Goal: Obtain resource: Download file/media

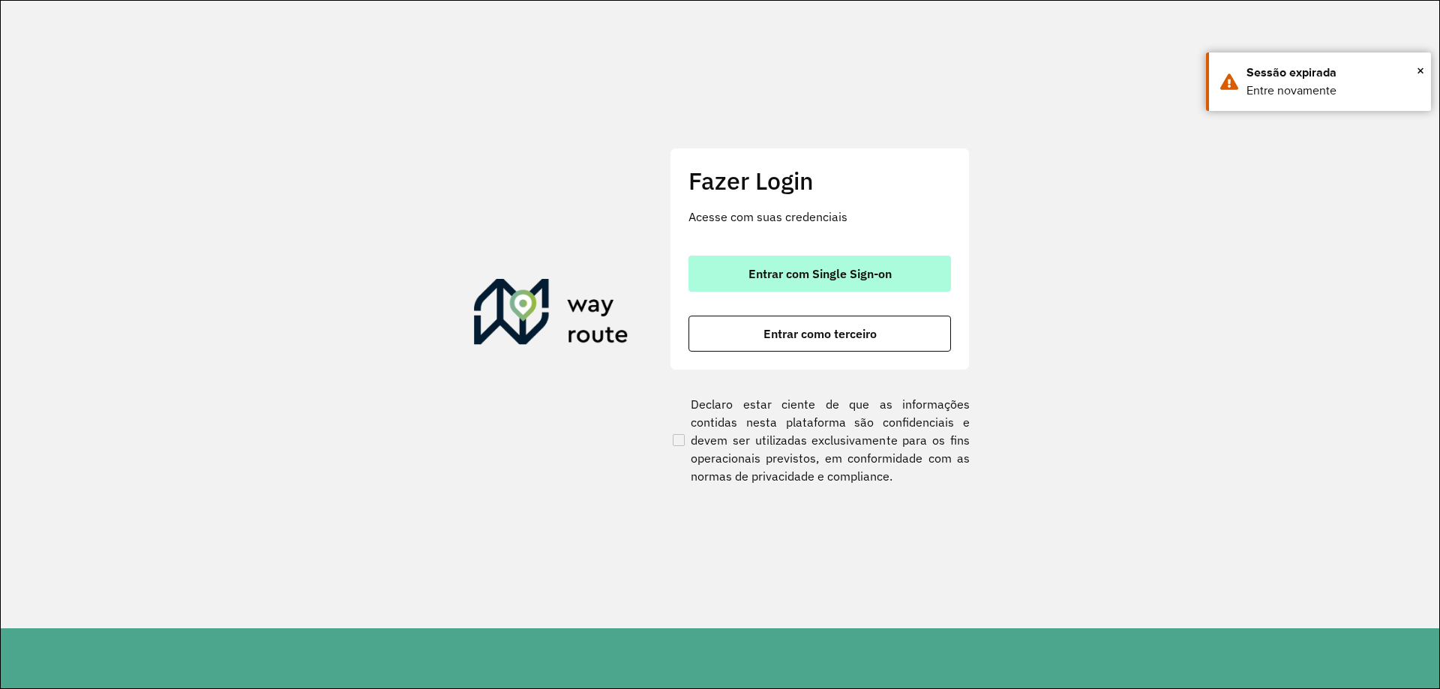
click at [906, 264] on button "Entrar com Single Sign-on" at bounding box center [819, 274] width 262 height 36
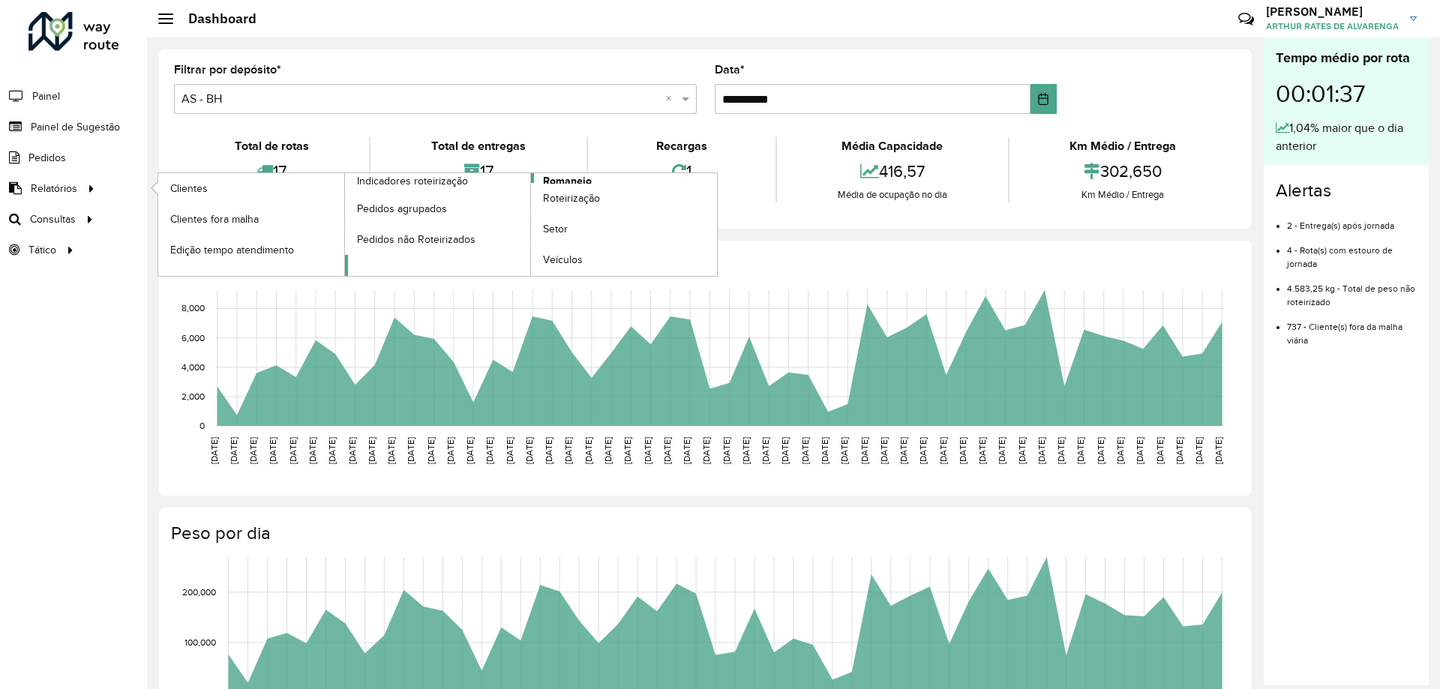
click at [583, 173] on span "Romaneio" at bounding box center [567, 181] width 49 height 16
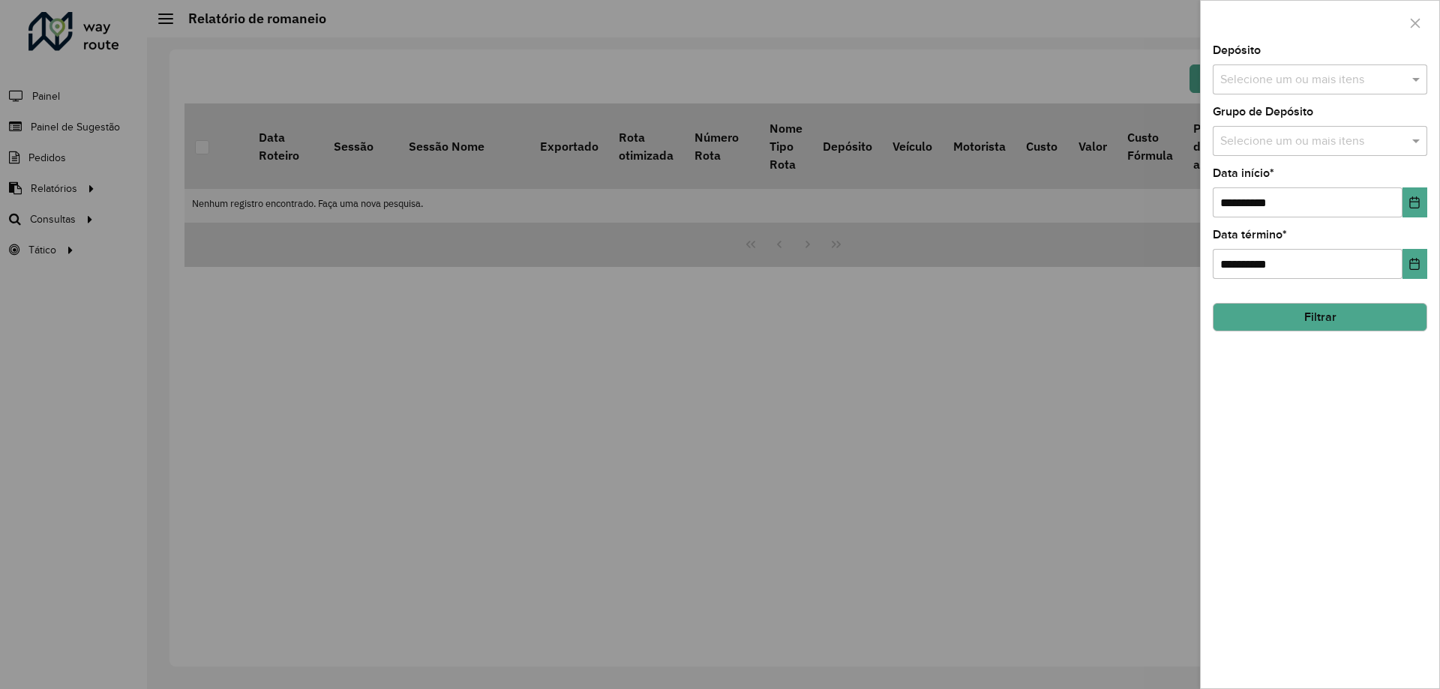
click at [1214, 74] on div "Selecione um ou mais itens" at bounding box center [1310, 79] width 196 height 19
click at [1296, 174] on div "CDD [GEOGRAPHIC_DATA]" at bounding box center [1319, 179] width 213 height 25
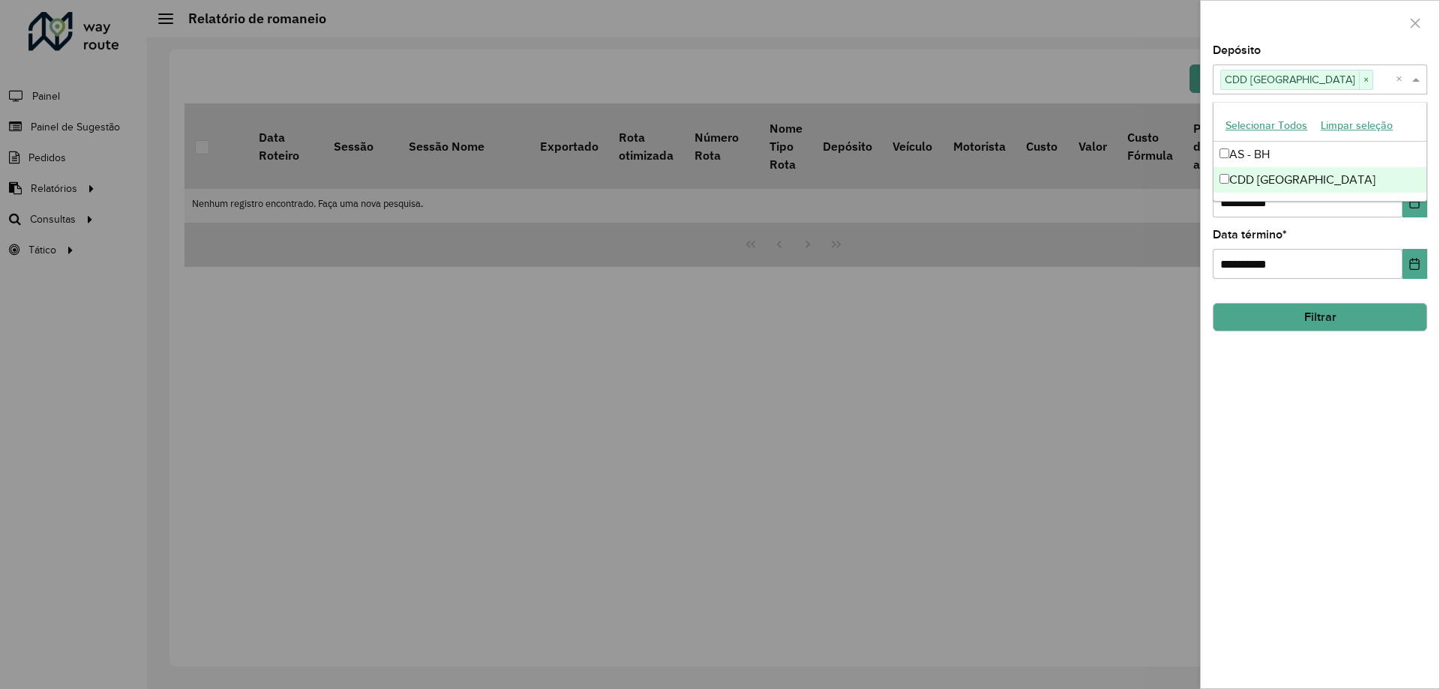
click at [1340, 377] on div "**********" at bounding box center [1319, 366] width 238 height 643
click at [1323, 312] on button "Filtrar" at bounding box center [1319, 317] width 214 height 28
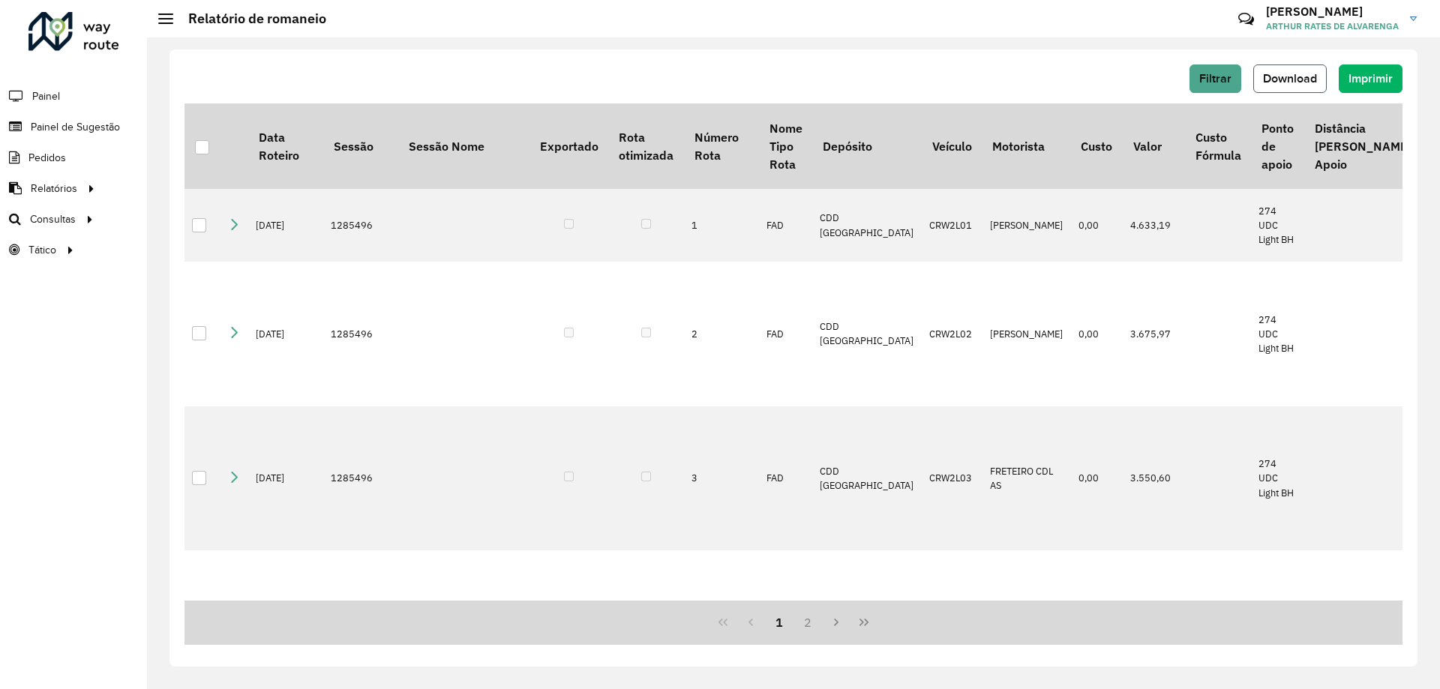
click at [1299, 80] on span "Download" at bounding box center [1290, 78] width 54 height 13
click at [977, 34] on hb-header "Relatório de romaneio Críticas? Dúvidas? Elogios? Sugestões? Entre em contato c…" at bounding box center [793, 18] width 1293 height 37
